Goal: Task Accomplishment & Management: Use online tool/utility

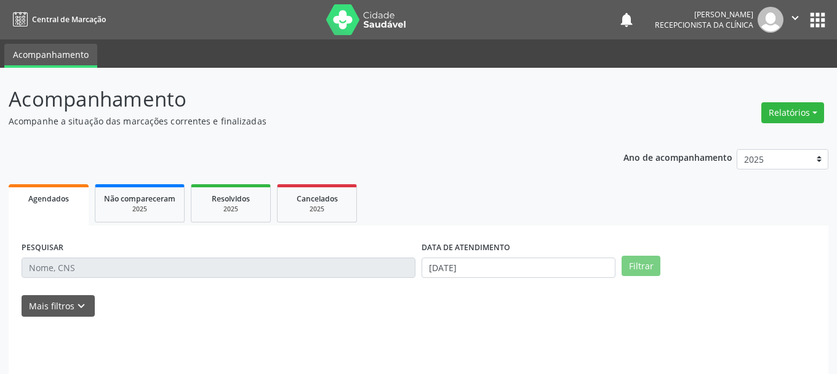
select select "7"
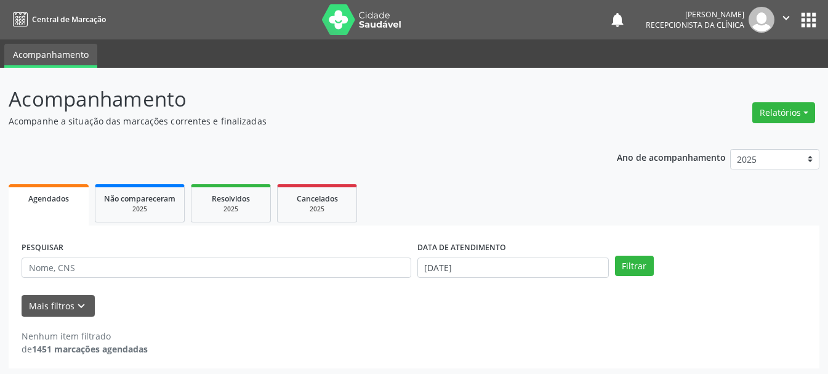
scroll to position [3, 0]
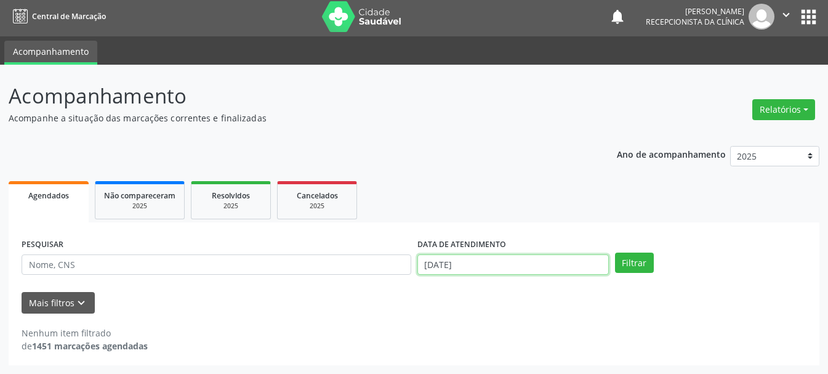
click at [531, 266] on input "[DATE]" at bounding box center [512, 264] width 191 height 21
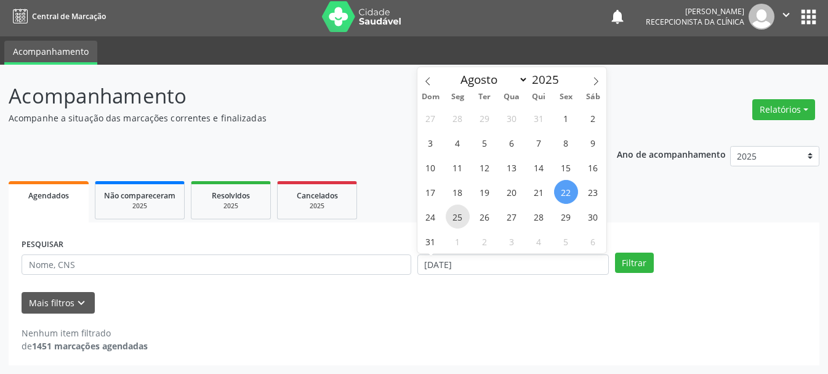
click at [454, 220] on span "25" at bounding box center [458, 216] width 24 height 24
type input "[DATE]"
click at [454, 220] on span "25" at bounding box center [458, 216] width 24 height 24
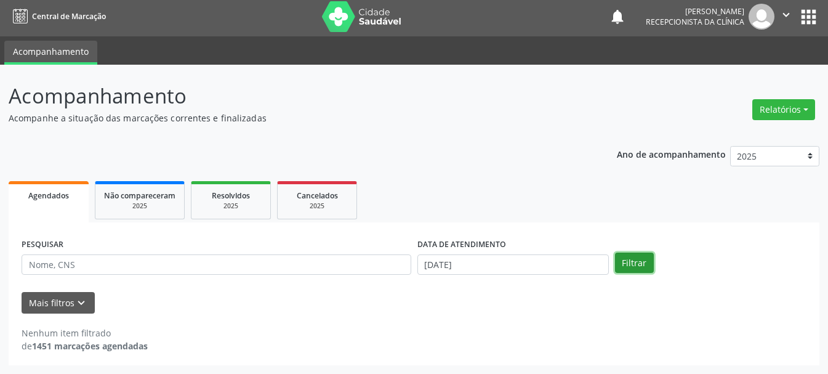
click at [644, 268] on button "Filtrar" at bounding box center [634, 262] width 39 height 21
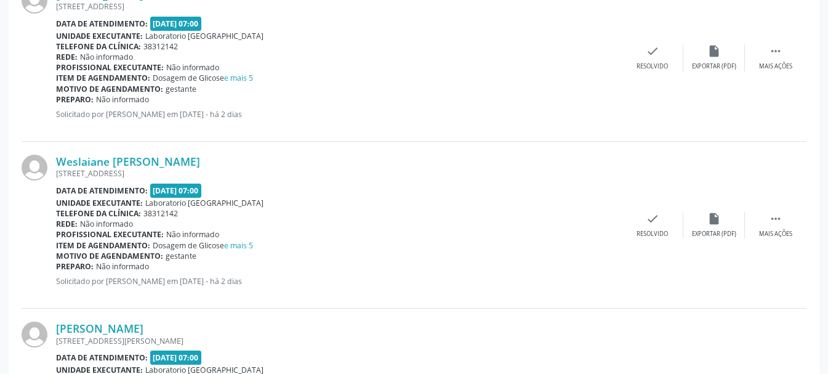
scroll to position [2563, 0]
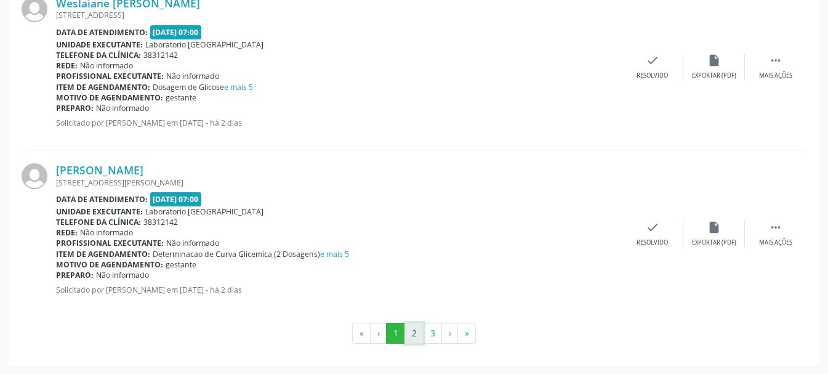
click at [416, 333] on button "2" at bounding box center [414, 333] width 19 height 21
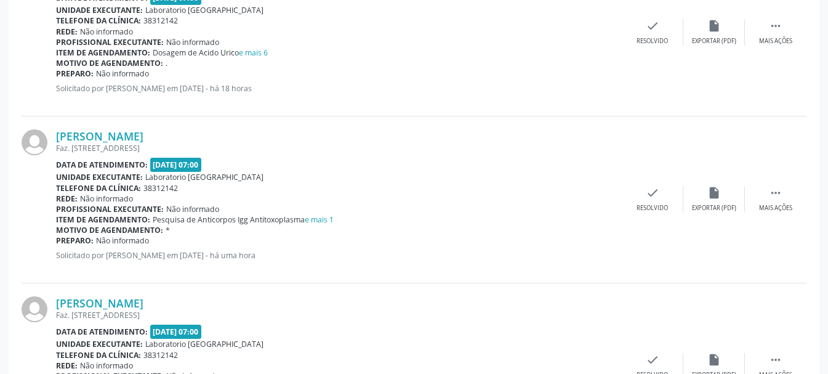
scroll to position [1813, 0]
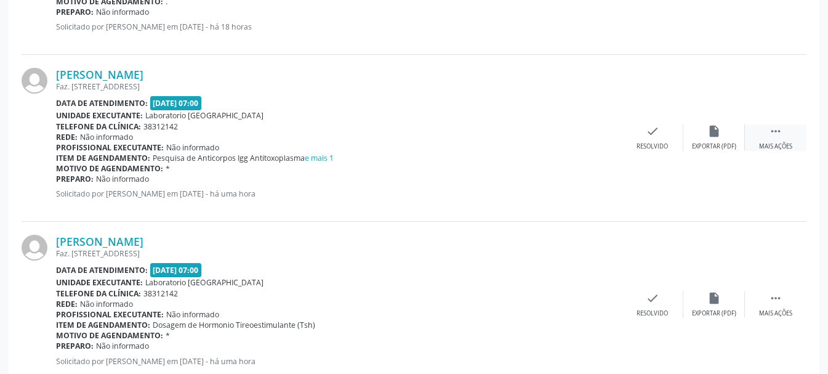
click at [772, 131] on icon "" at bounding box center [776, 131] width 14 height 14
click at [587, 142] on div "Imprimir" at bounding box center [591, 146] width 28 height 9
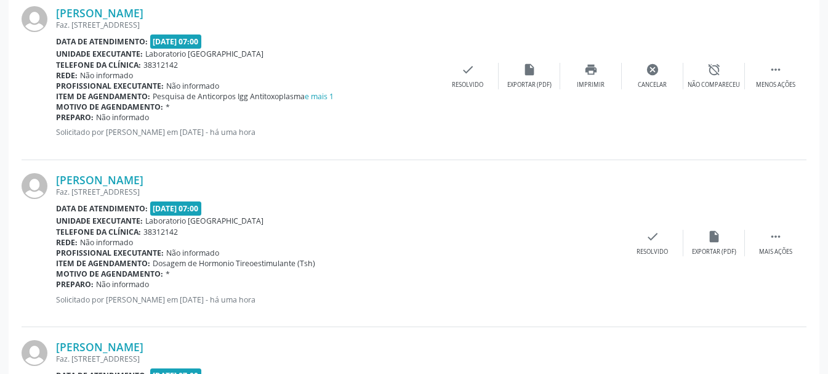
scroll to position [1936, 0]
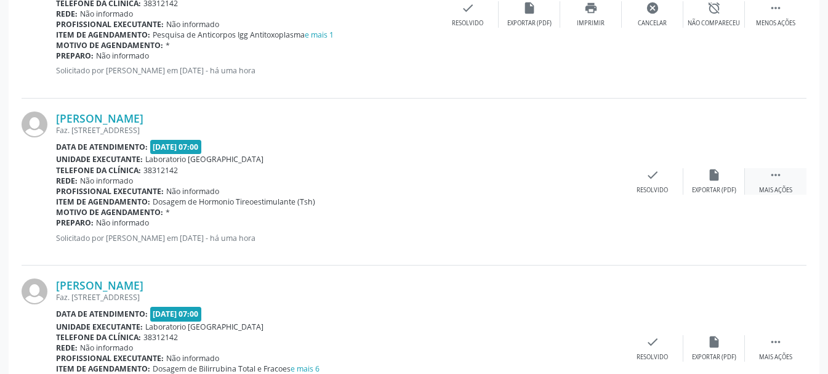
click at [781, 179] on icon "" at bounding box center [776, 175] width 14 height 14
click at [584, 181] on icon "print" at bounding box center [591, 175] width 14 height 14
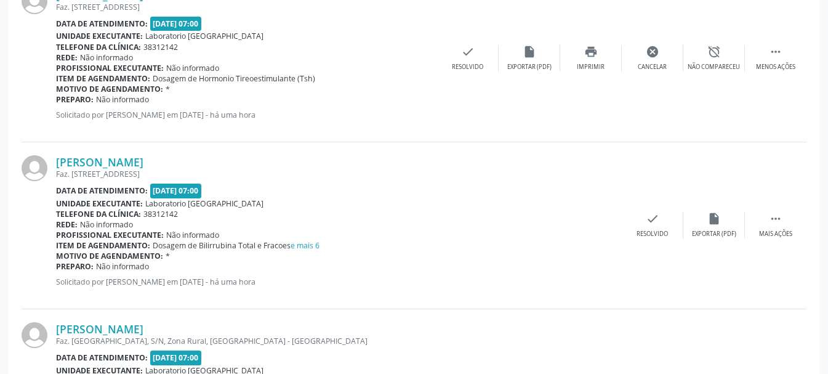
scroll to position [2121, 0]
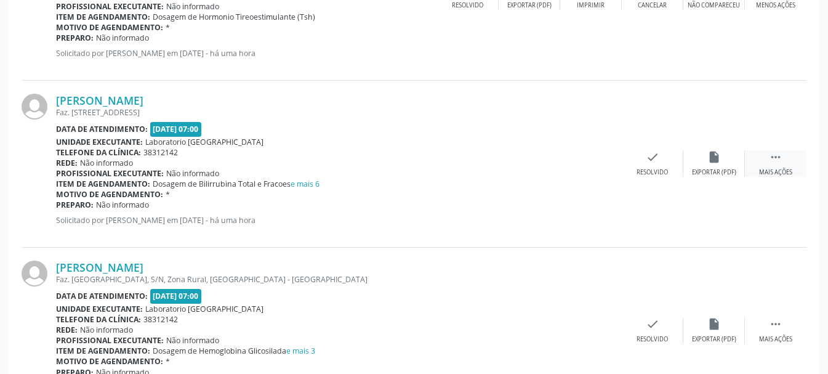
click at [778, 164] on icon "" at bounding box center [776, 157] width 14 height 14
click at [592, 167] on div "print Imprimir" at bounding box center [591, 163] width 62 height 26
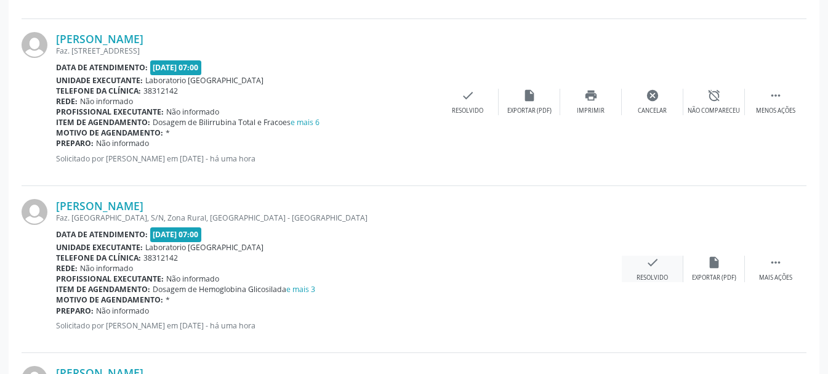
scroll to position [2244, 0]
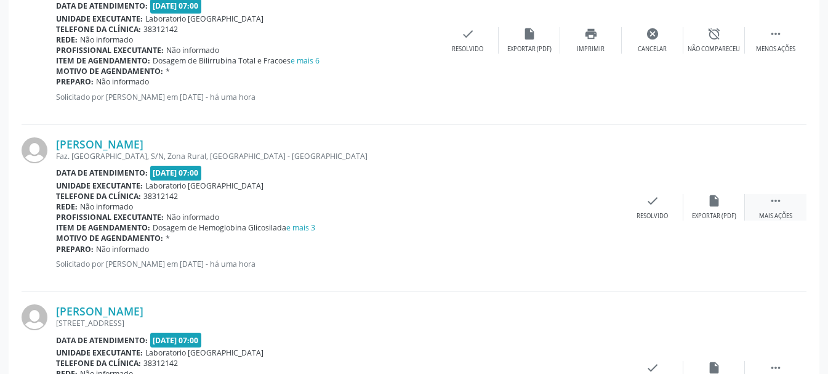
click at [781, 211] on div " Mais ações" at bounding box center [776, 207] width 62 height 26
click at [602, 213] on div "Imprimir" at bounding box center [591, 216] width 28 height 9
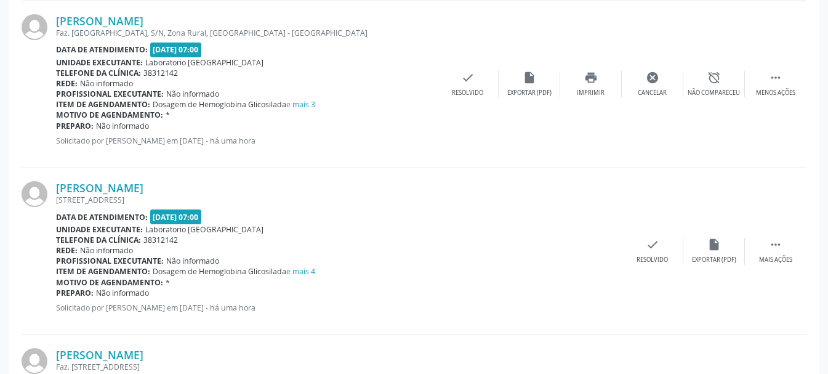
scroll to position [2429, 0]
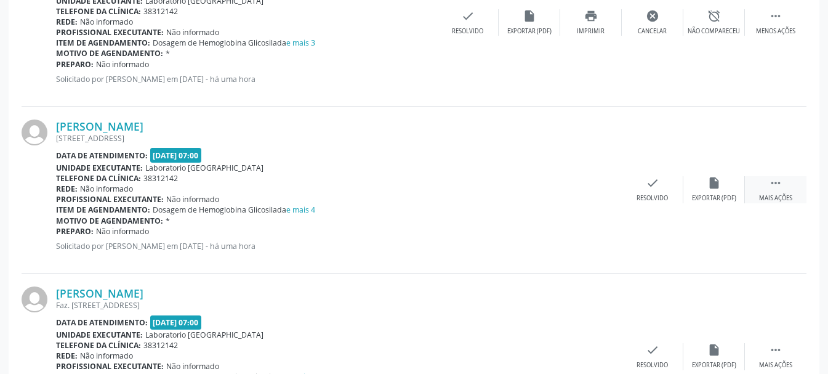
click at [777, 189] on icon "" at bounding box center [776, 183] width 14 height 14
click at [586, 188] on icon "print" at bounding box center [591, 183] width 14 height 14
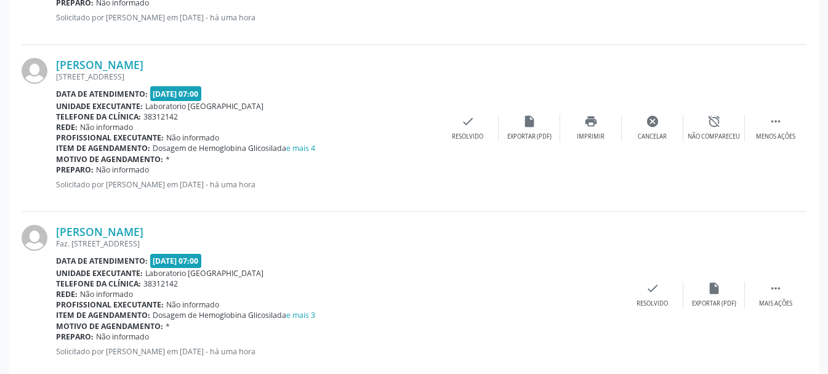
scroll to position [2552, 0]
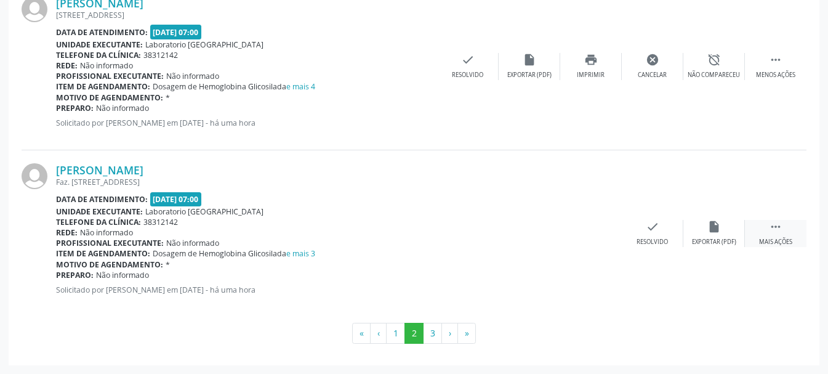
click at [776, 234] on div " Mais ações" at bounding box center [776, 233] width 62 height 26
click at [592, 233] on icon "print" at bounding box center [591, 227] width 14 height 14
click at [435, 338] on button "3" at bounding box center [432, 333] width 19 height 21
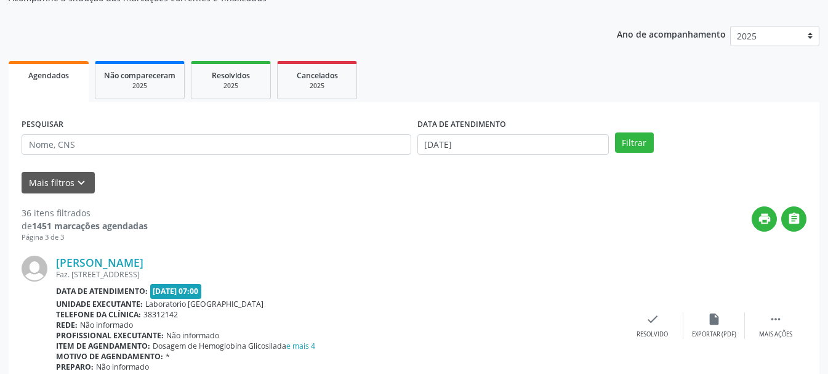
scroll to position [308, 0]
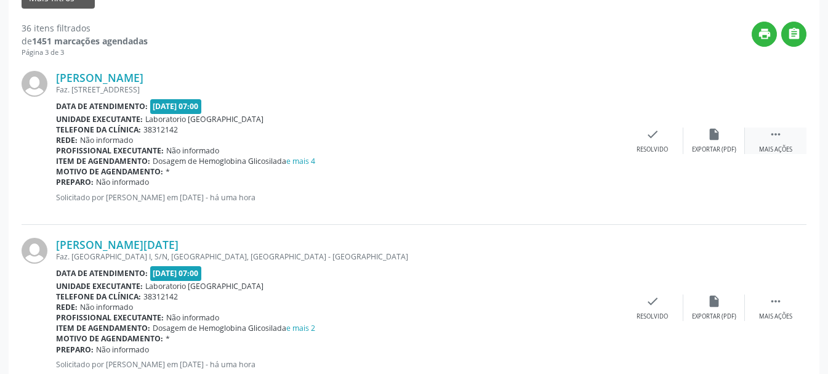
click at [786, 135] on div " Mais ações" at bounding box center [776, 140] width 62 height 26
click at [586, 137] on icon "print" at bounding box center [591, 134] width 14 height 14
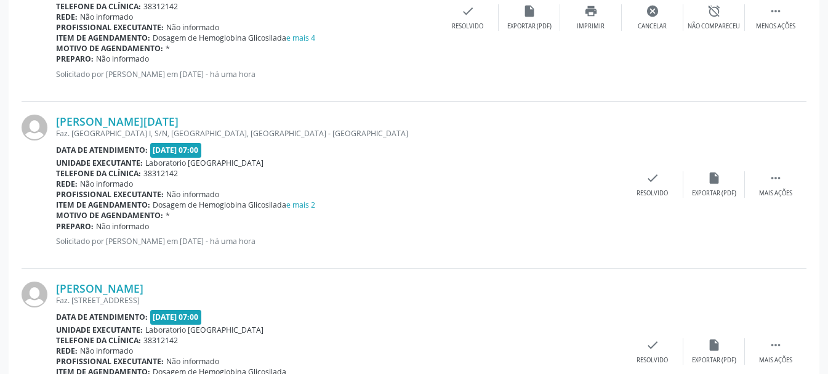
scroll to position [493, 0]
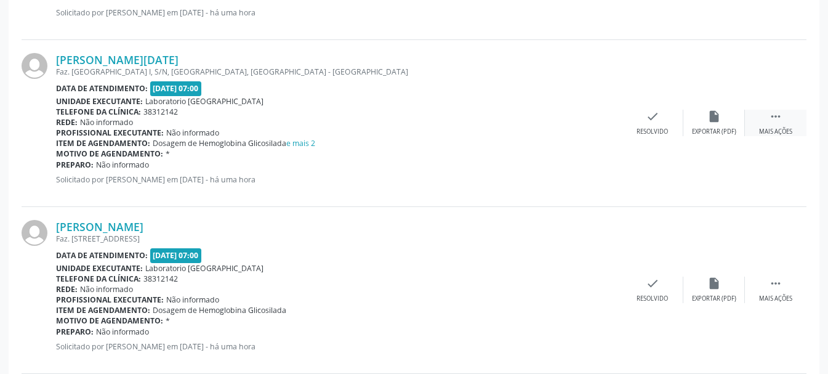
click at [767, 119] on div " Mais ações" at bounding box center [776, 123] width 62 height 26
click at [594, 126] on div "print Imprimir" at bounding box center [591, 123] width 62 height 26
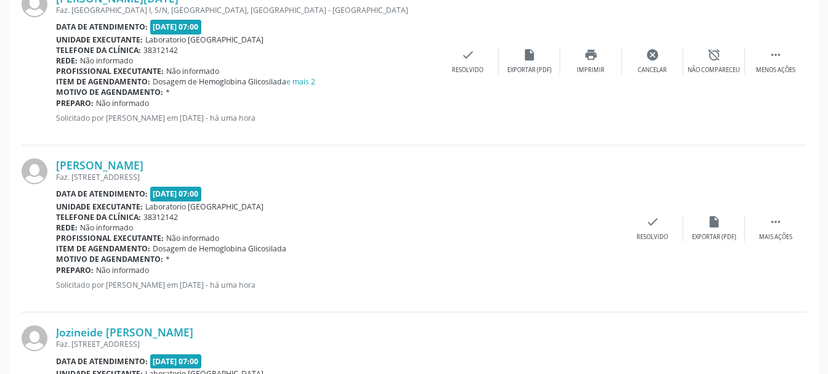
scroll to position [616, 0]
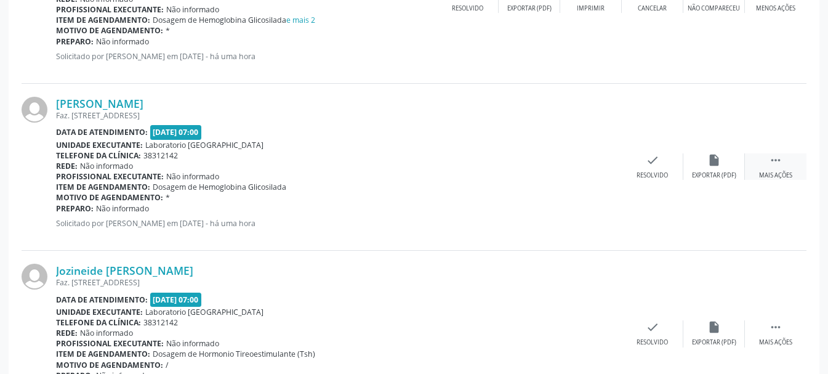
click at [781, 161] on icon "" at bounding box center [776, 160] width 14 height 14
click at [589, 168] on div "print Imprimir" at bounding box center [591, 166] width 62 height 26
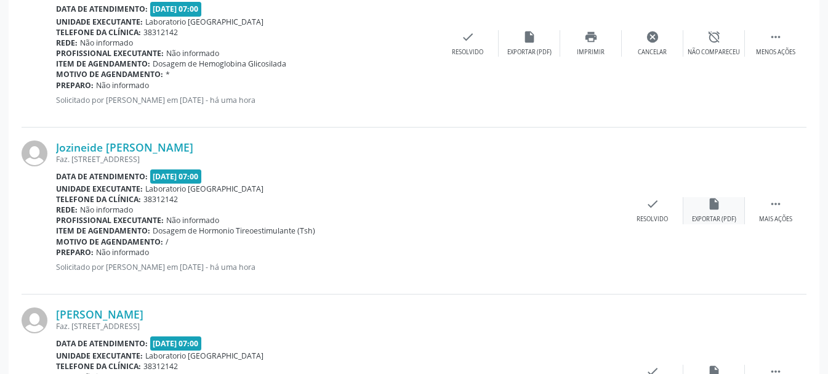
scroll to position [800, 0]
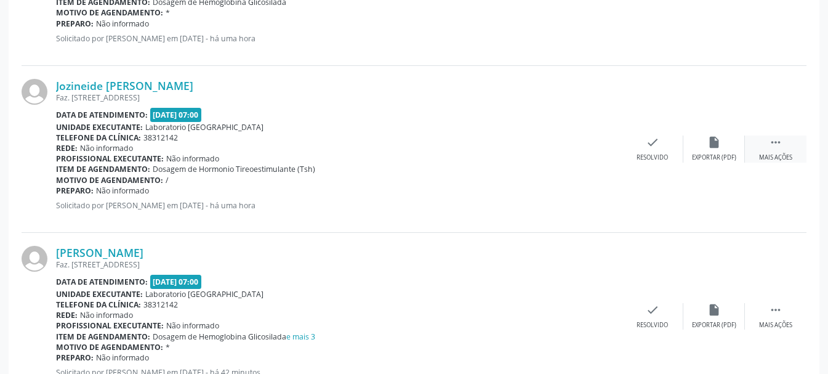
click at [775, 148] on icon "" at bounding box center [776, 142] width 14 height 14
click at [594, 149] on icon "print" at bounding box center [591, 142] width 14 height 14
click at [769, 303] on icon "" at bounding box center [776, 310] width 14 height 14
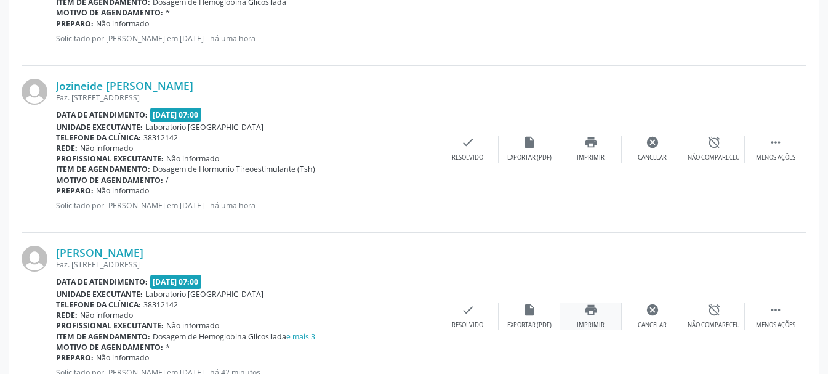
click at [587, 303] on div "print Imprimir" at bounding box center [591, 316] width 62 height 26
